Goal: Task Accomplishment & Management: Use online tool/utility

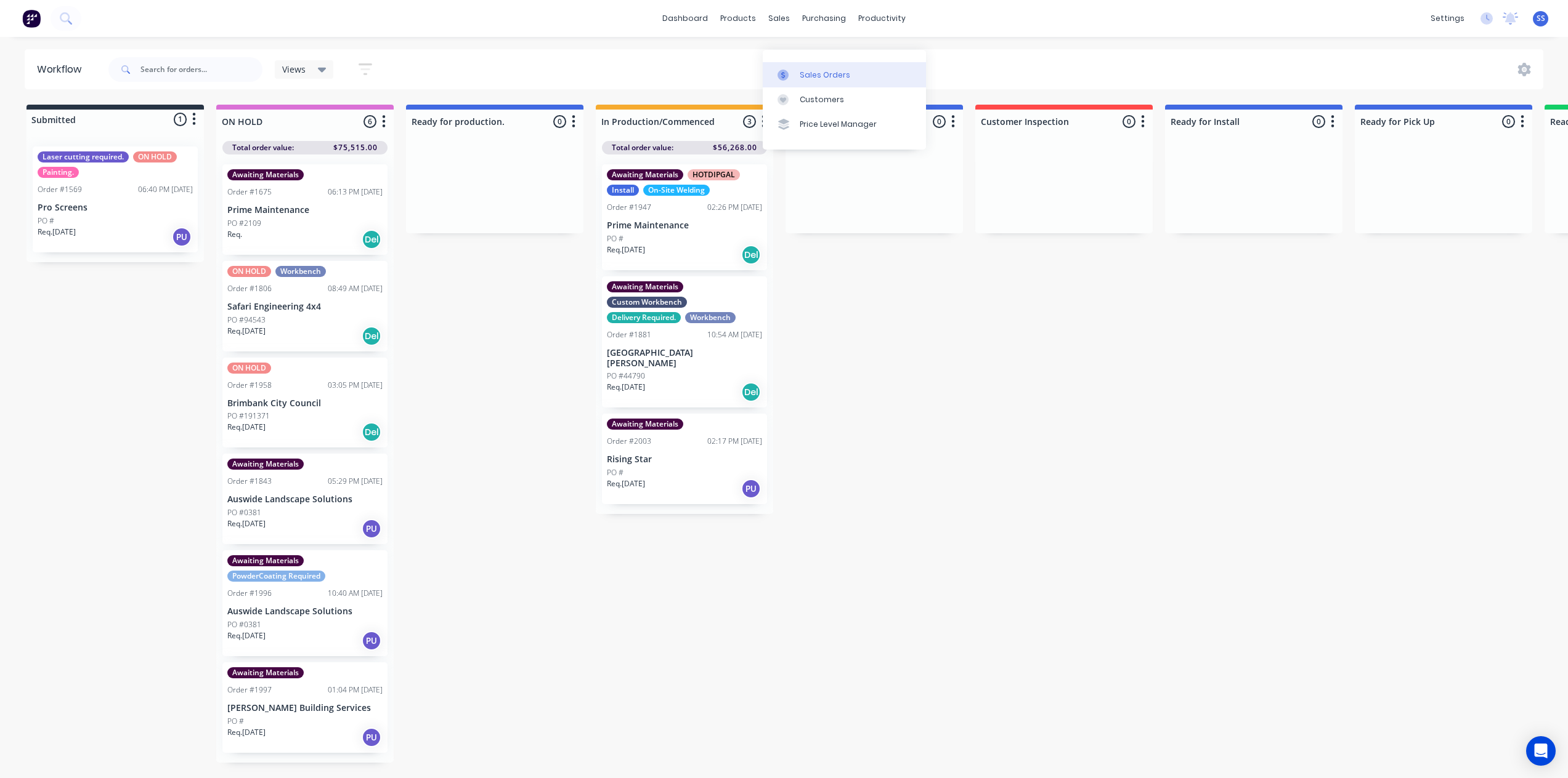
scroll to position [16, 0]
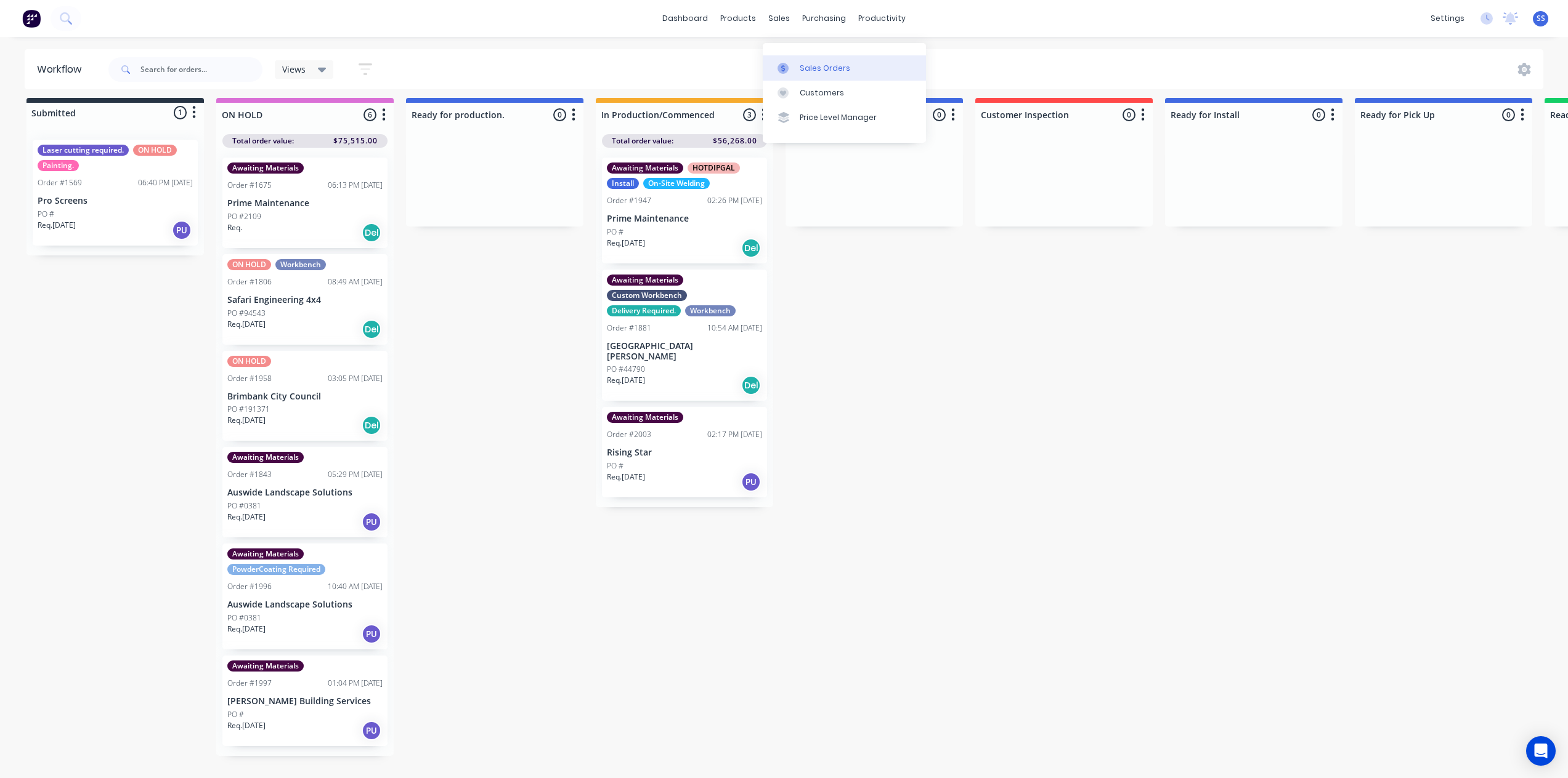
click at [799, 63] on div "Sales Orders" at bounding box center [825, 68] width 51 height 11
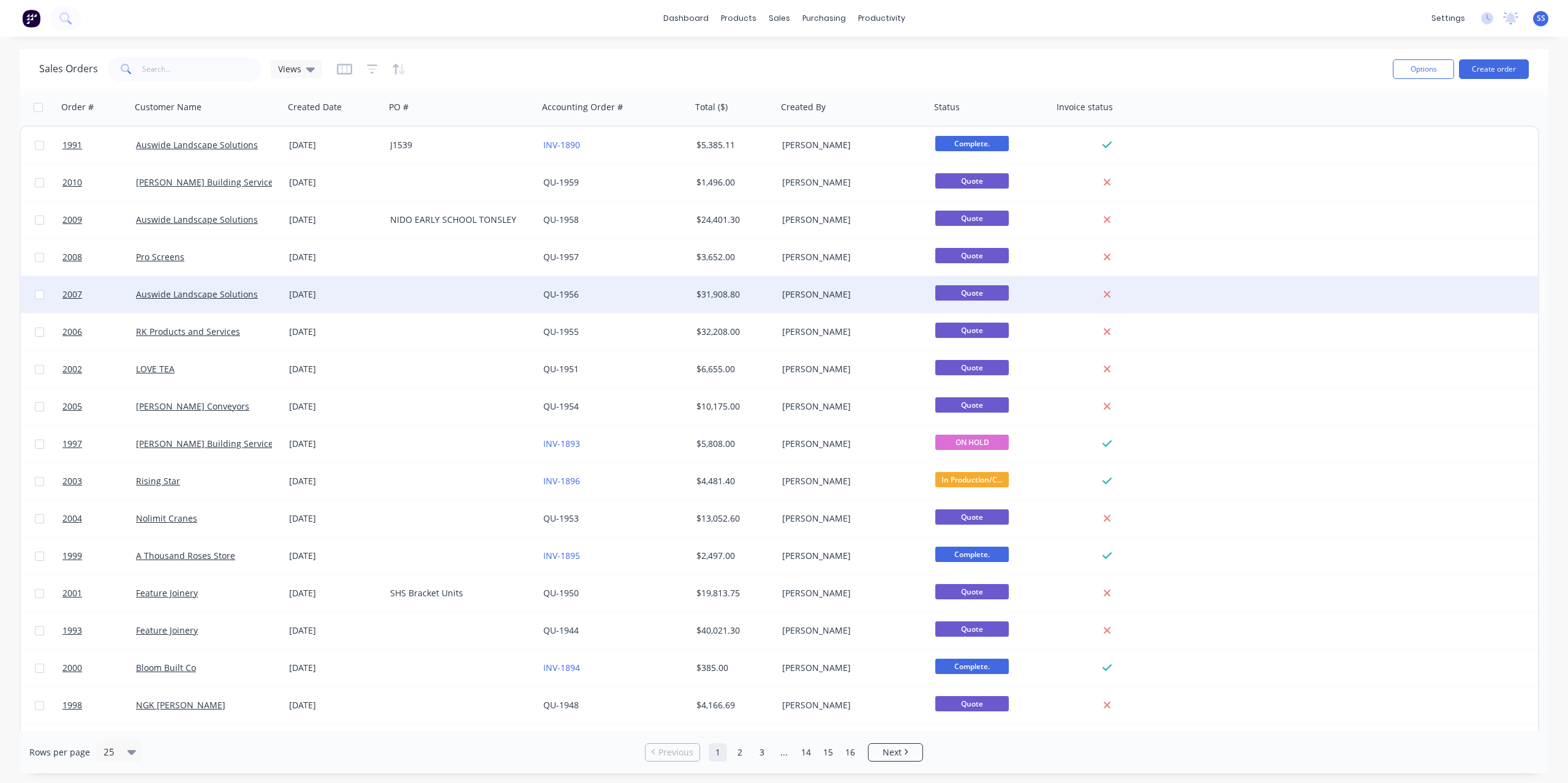
click at [486, 292] on div at bounding box center [462, 295] width 153 height 37
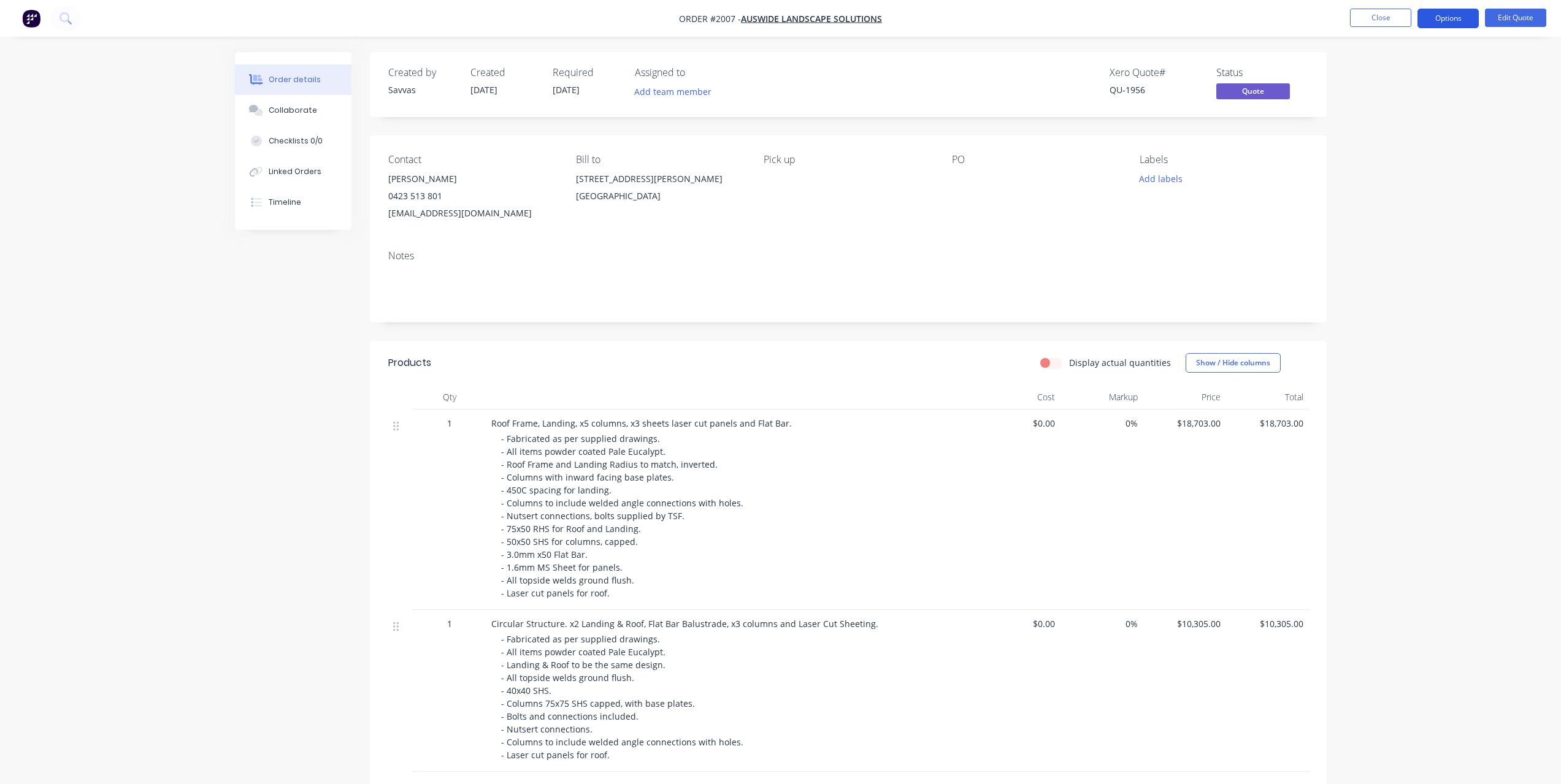
click at [1453, 22] on button "Options" at bounding box center [1447, 18] width 61 height 20
click at [1402, 142] on div "Convert to Order" at bounding box center [1411, 148] width 113 height 18
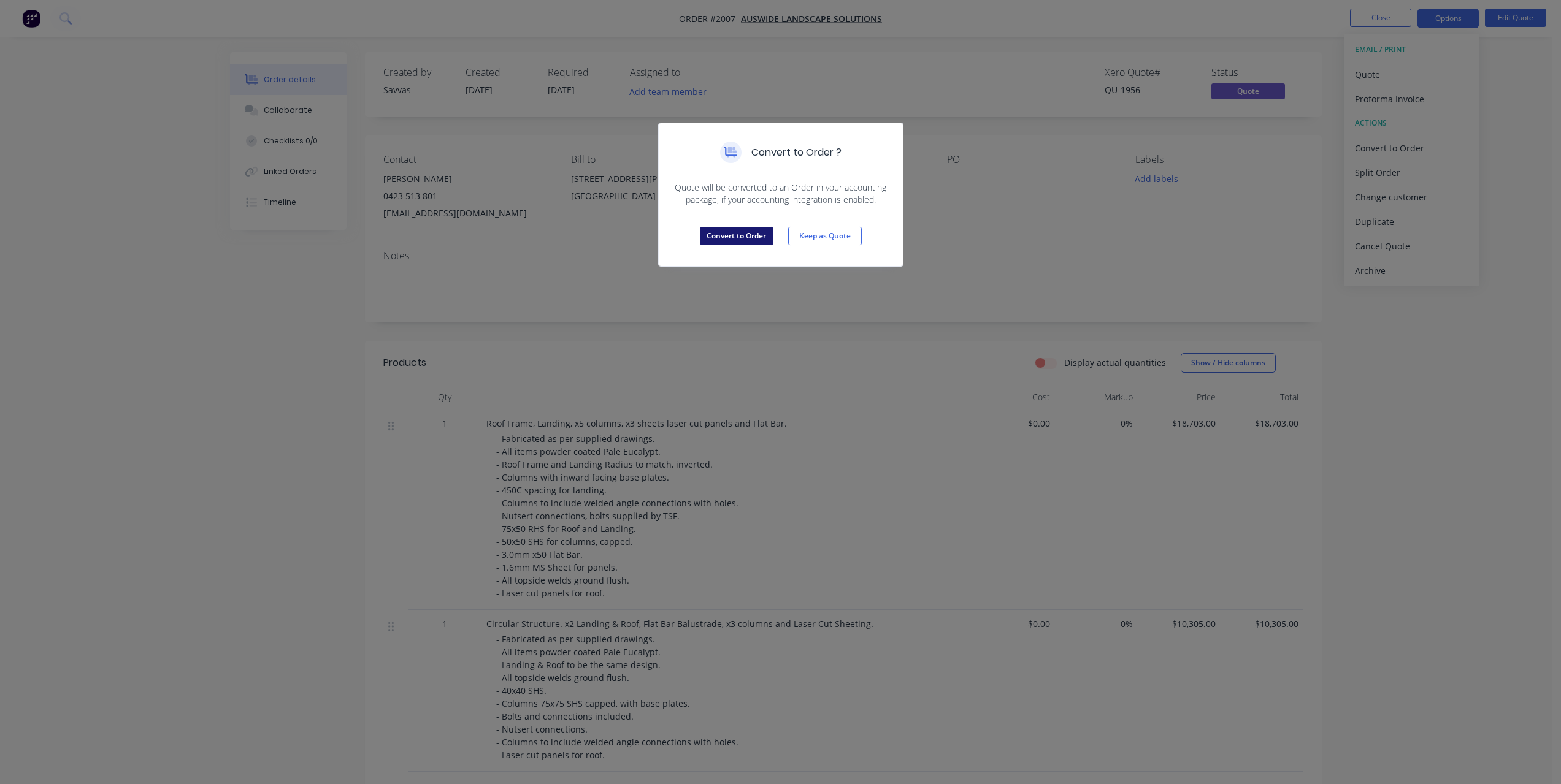
click at [757, 234] on button "Convert to Order" at bounding box center [736, 236] width 73 height 18
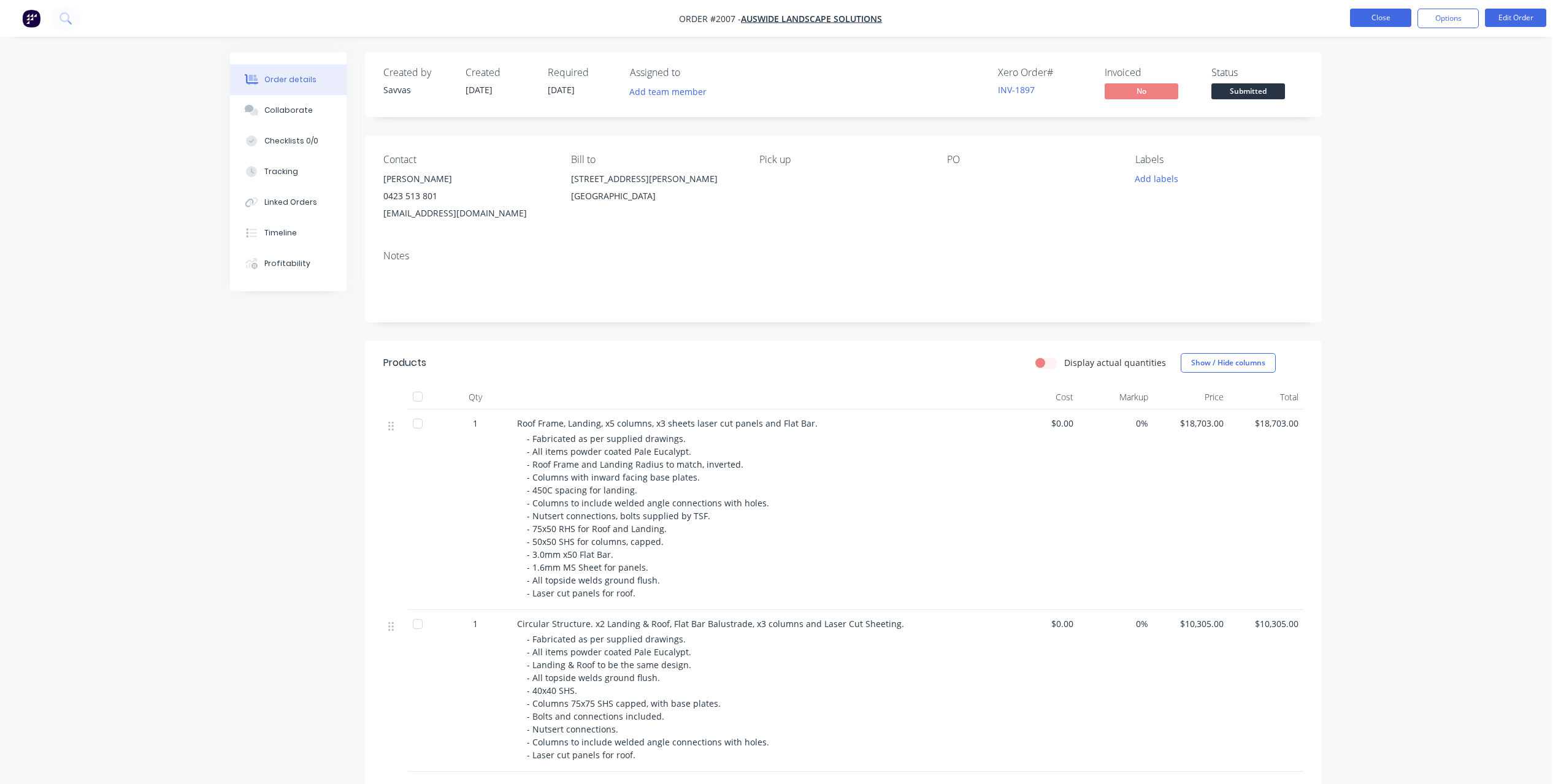
click at [1377, 24] on button "Close" at bounding box center [1380, 18] width 61 height 18
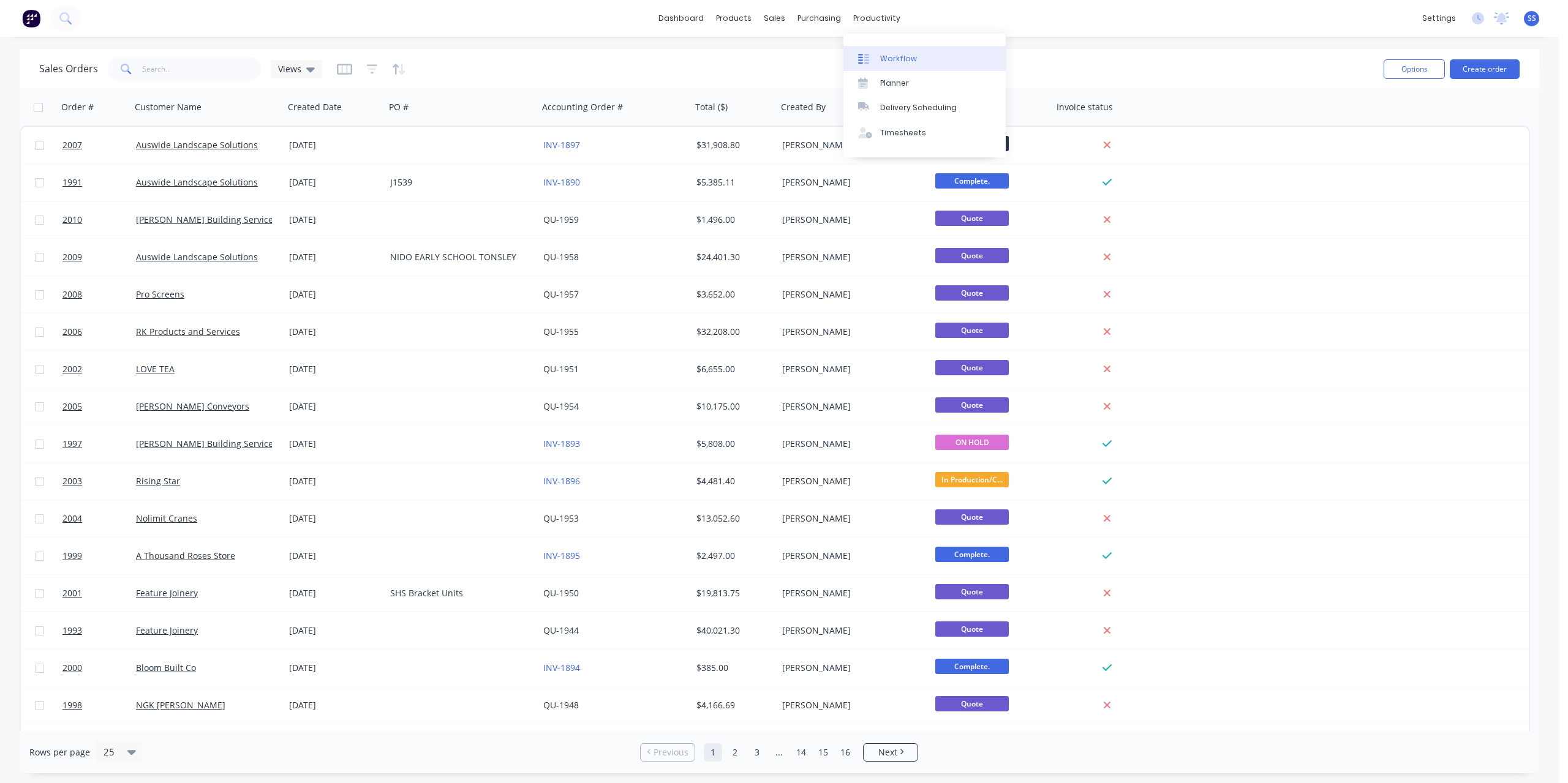
click at [885, 46] on link "Workflow" at bounding box center [925, 58] width 163 height 24
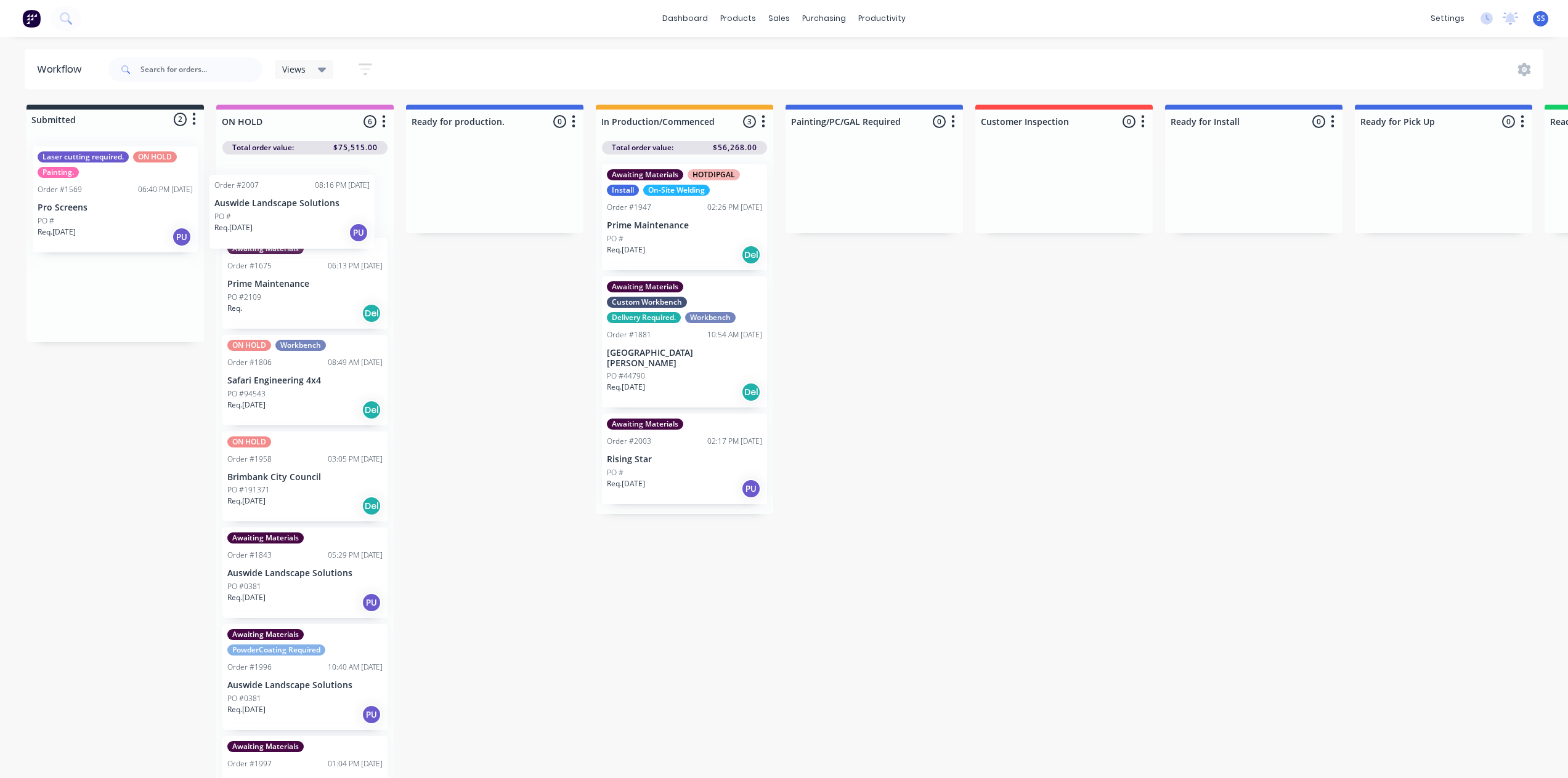
drag, startPoint x: 140, startPoint y: 318, endPoint x: 320, endPoint y: 234, distance: 198.6
click at [320, 234] on div "Submitted 2 Status colour #273444 hex #273444 Save Cancel Summaries Total order…" at bounding box center [1107, 445] width 2233 height 681
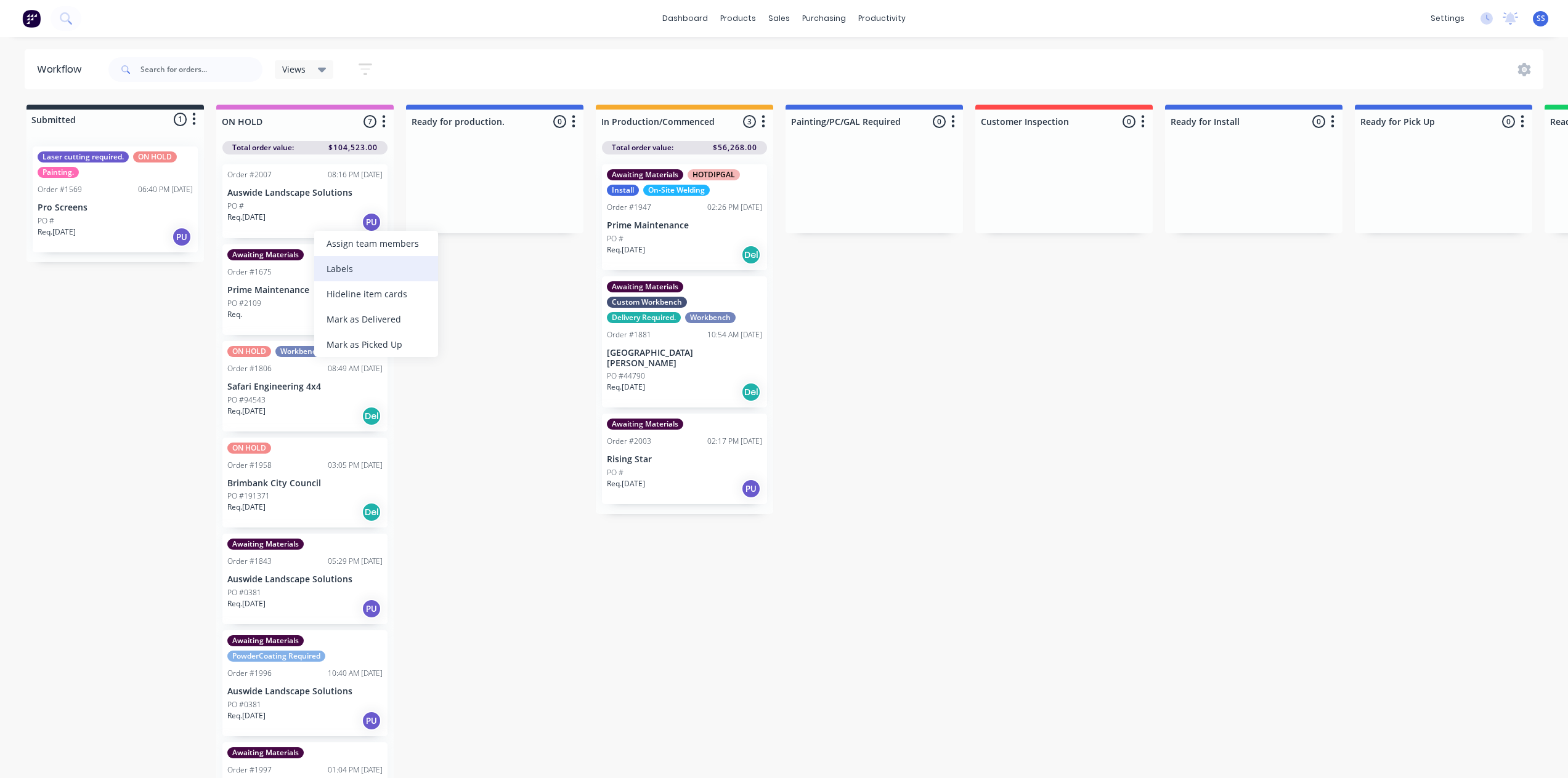
click at [366, 268] on div "Labels" at bounding box center [376, 269] width 124 height 25
drag, startPoint x: 338, startPoint y: 329, endPoint x: 321, endPoint y: 333, distance: 17.5
click at [338, 326] on div at bounding box center [337, 328] width 24 height 24
click at [146, 345] on div "Submitted 1 Status colour #273444 hex #273444 Save Cancel Summaries Total order…" at bounding box center [1107, 445] width 2233 height 681
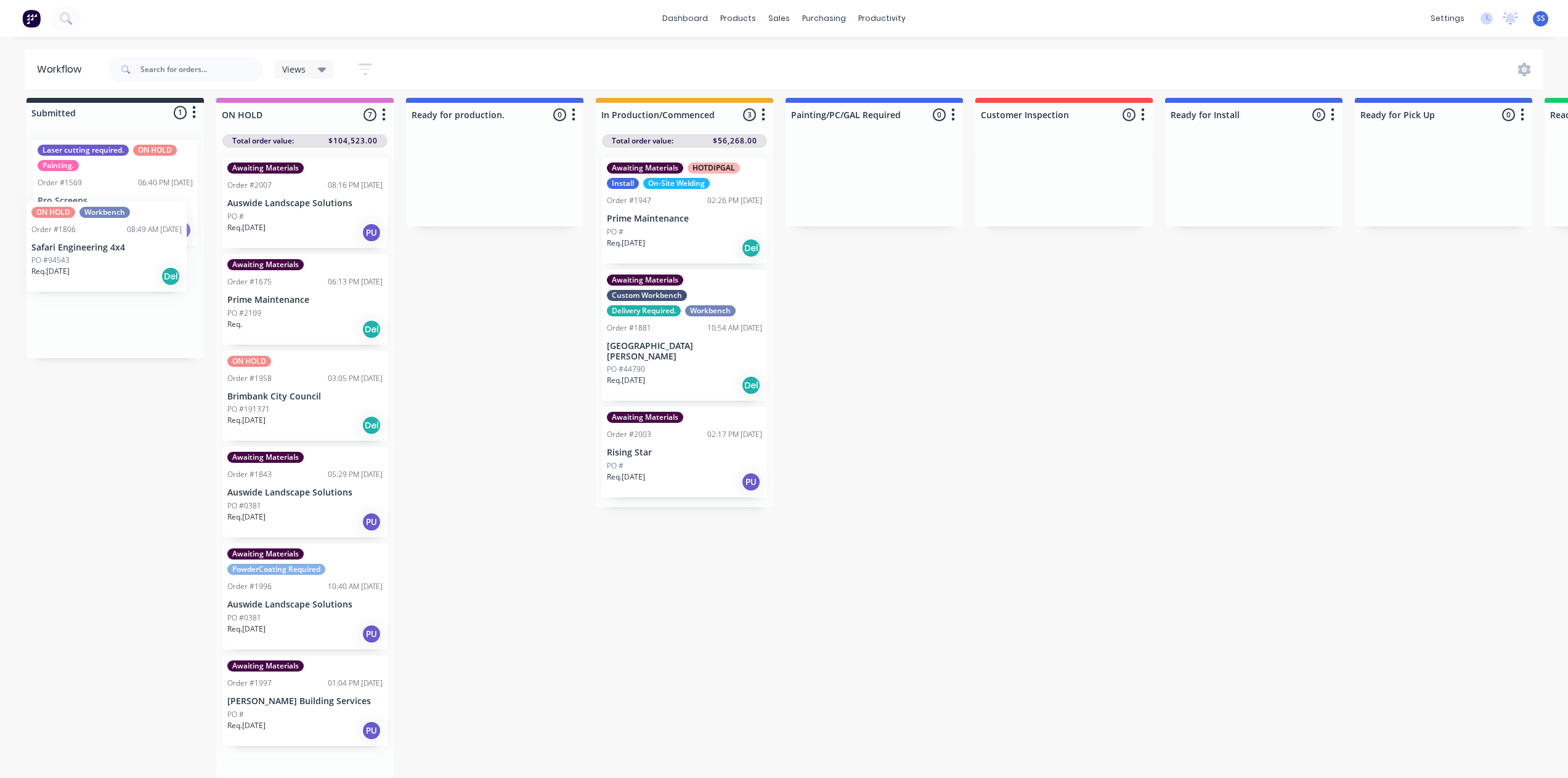
drag, startPoint x: 297, startPoint y: 391, endPoint x: 131, endPoint y: 268, distance: 206.6
click at [131, 268] on div "Submitted 1 Status colour #273444 hex #273444 Save Cancel Summaries Total order…" at bounding box center [1107, 438] width 2233 height 681
click at [457, 320] on div "Submitted 2 Status colour #273444 hex #273444 Save Cancel Summaries Total order…" at bounding box center [1107, 438] width 2233 height 681
click at [310, 308] on div "PO #2109" at bounding box center [305, 313] width 156 height 11
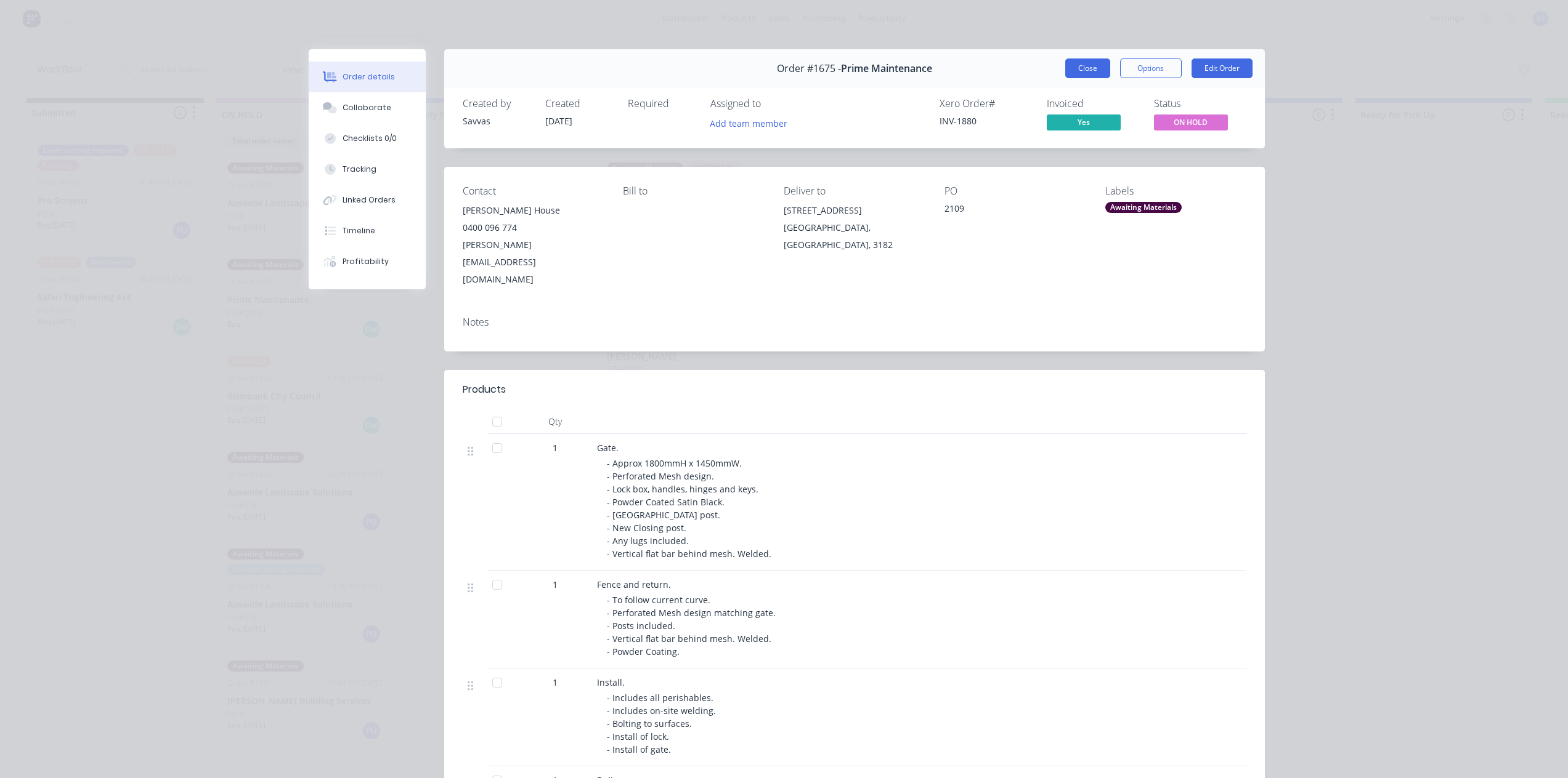
click at [1075, 61] on button "Close" at bounding box center [1088, 69] width 45 height 20
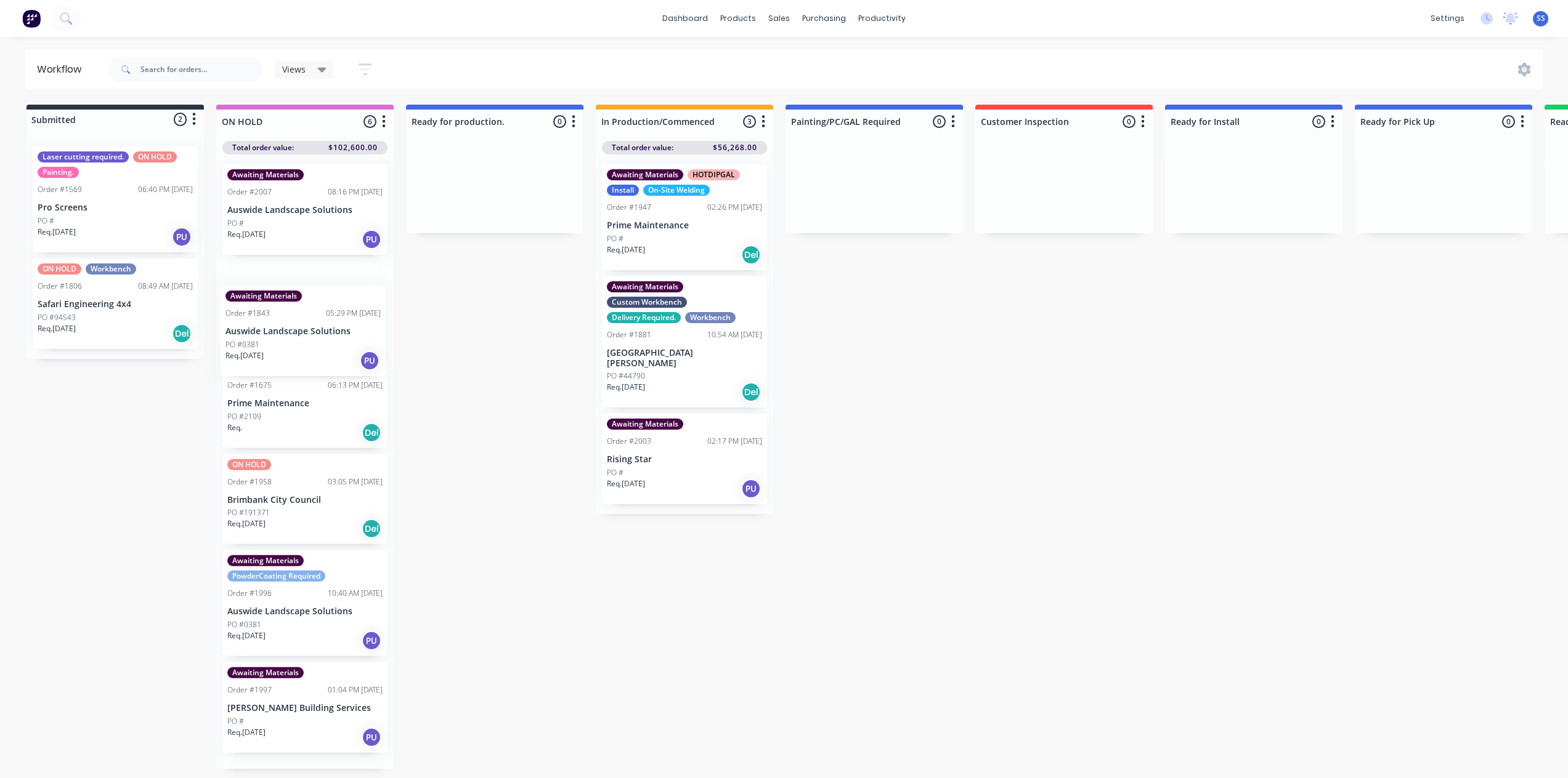
drag, startPoint x: 299, startPoint y: 477, endPoint x: 299, endPoint y: 354, distance: 123.0
click at [299, 354] on div "Awaiting Materials Order #2007 08:16 PM [DATE] Auswide Landscape Solutions PO #…" at bounding box center [305, 462] width 177 height 615
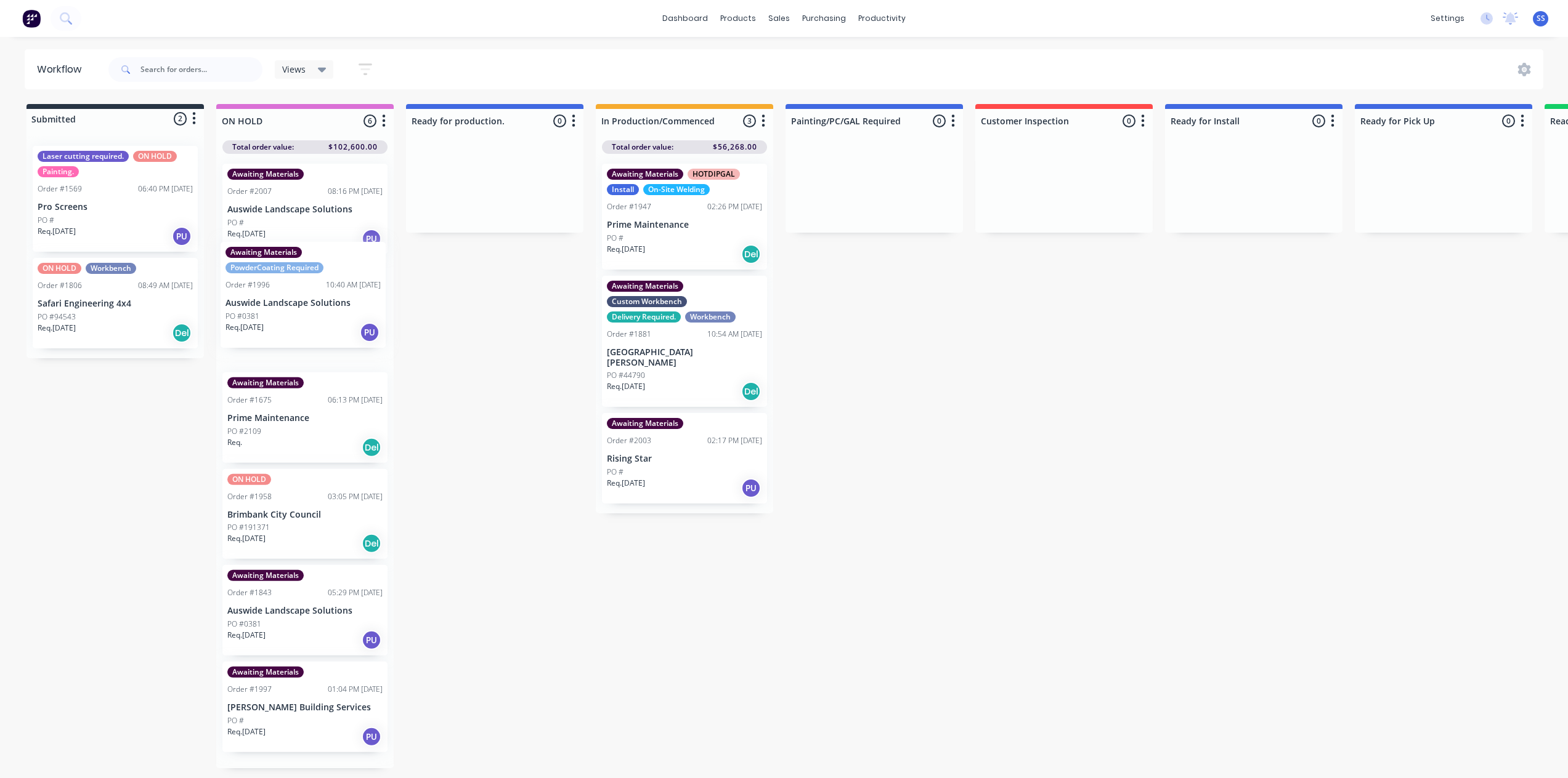
drag, startPoint x: 297, startPoint y: 617, endPoint x: 295, endPoint y: 296, distance: 321.0
click at [295, 296] on div "Awaiting Materials Order #2007 08:16 PM [DATE] Auswide Landscape Solutions PO #…" at bounding box center [305, 461] width 177 height 615
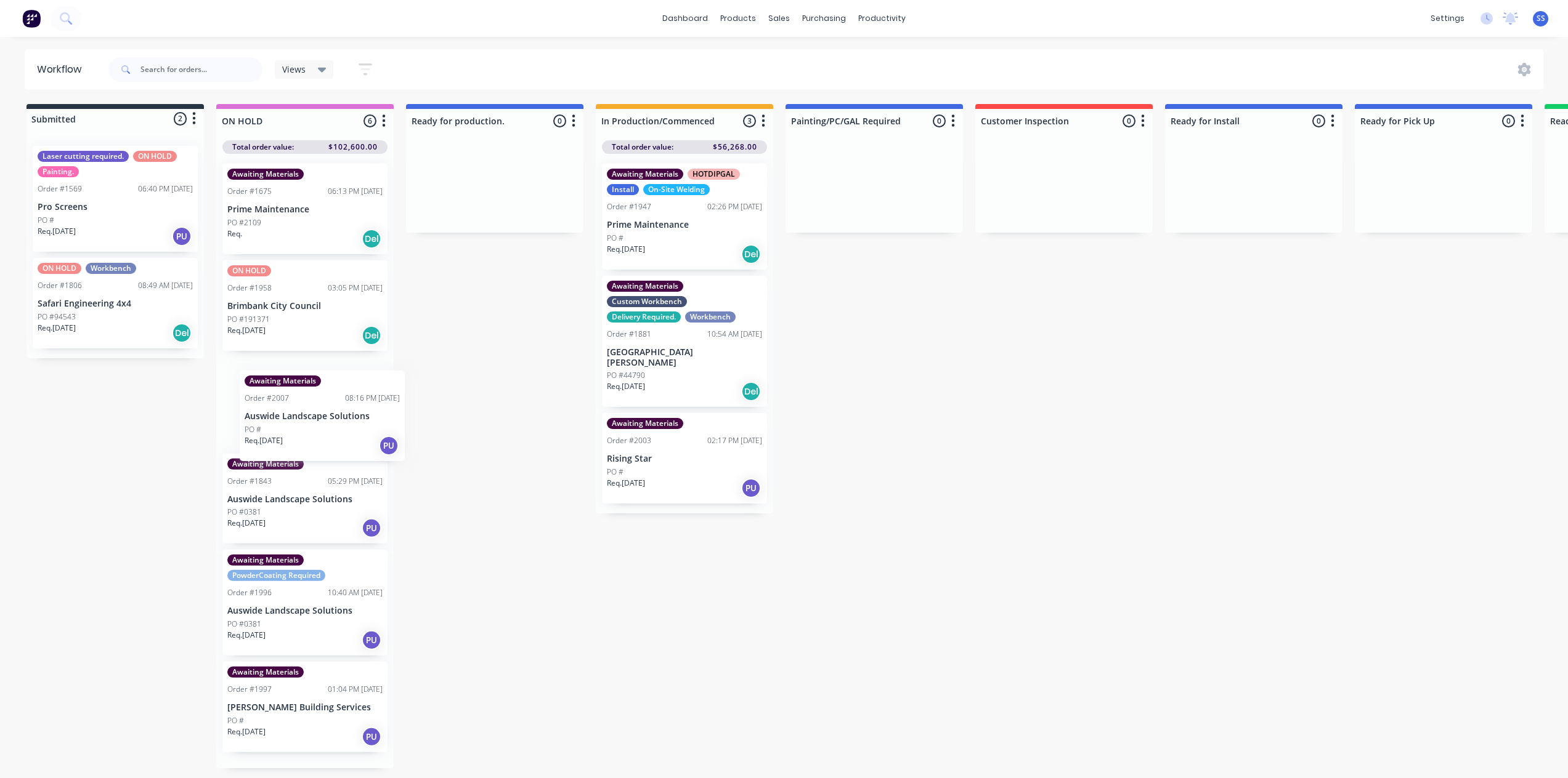
drag, startPoint x: 306, startPoint y: 221, endPoint x: 318, endPoint y: 522, distance: 301.2
click at [318, 522] on div "Awaiting Materials Order #2007 08:16 PM [DATE] Auswide Landscape Solutions PO #…" at bounding box center [305, 461] width 177 height 615
